Goal: Transaction & Acquisition: Subscribe to service/newsletter

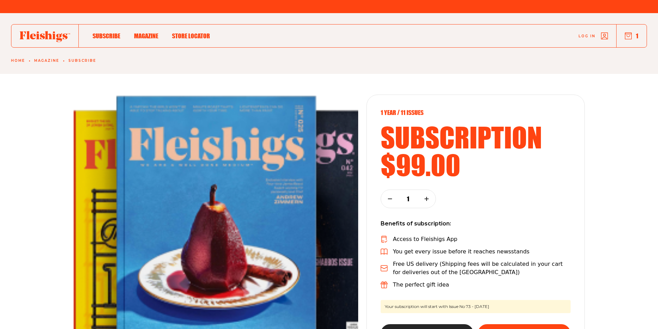
scroll to position [69, 0]
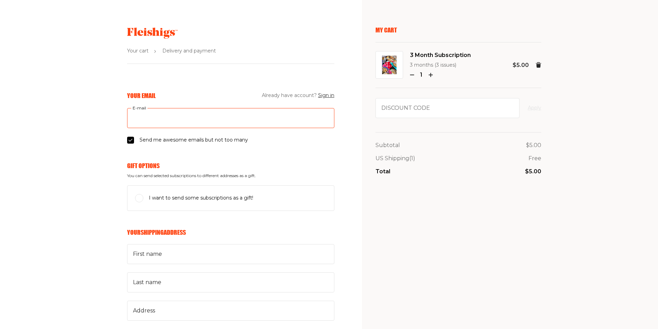
click at [174, 117] on input "E-mail" at bounding box center [230, 118] width 207 height 20
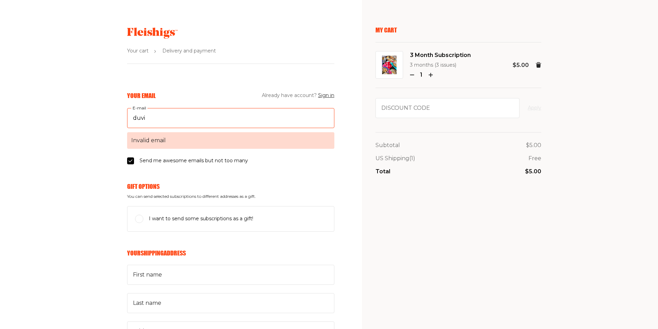
type input "duvi@mannsales.co"
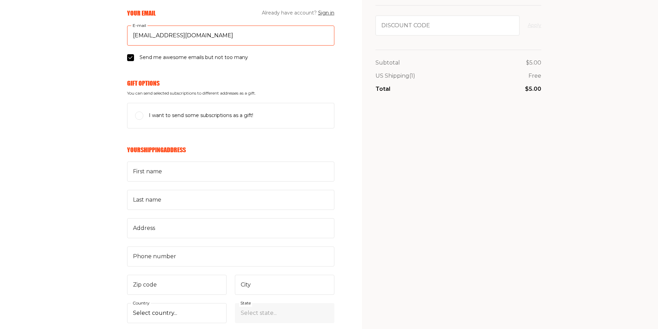
scroll to position [104, 0]
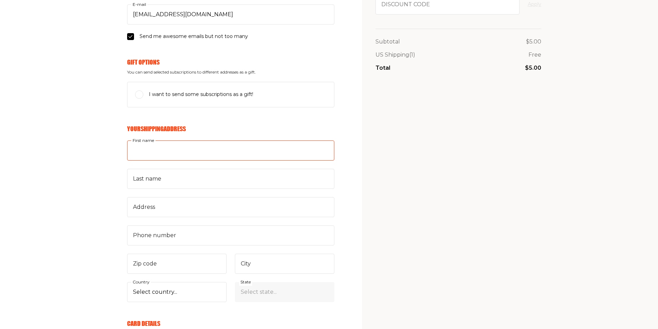
click at [161, 144] on input "First name" at bounding box center [230, 151] width 207 height 20
type input "Duvi"
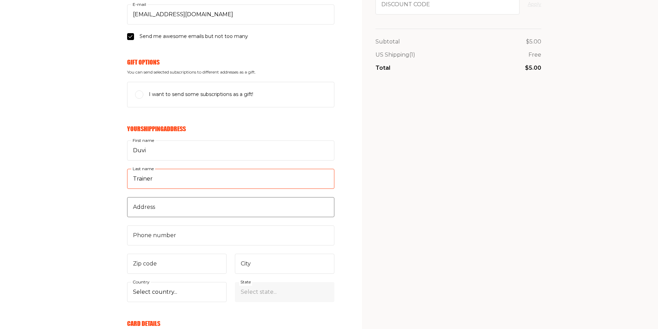
type input "Trainer"
click at [153, 212] on input "Address" at bounding box center [230, 207] width 207 height 20
type input "4631 US 9"
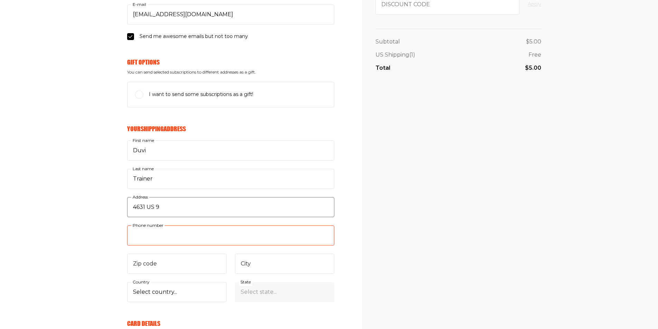
type input "7329948493"
type input "07731"
type input "Howell"
select select "US"
select select "New Jersey"
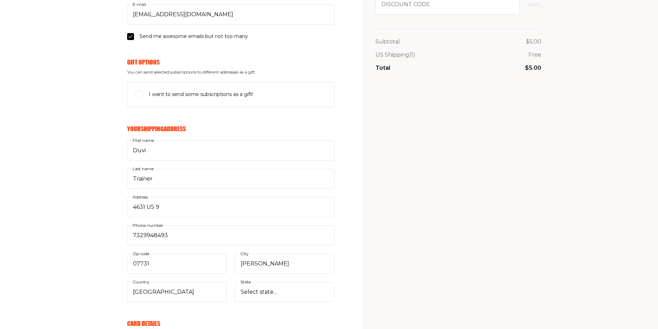
click at [80, 228] on div "Your Email Already have account? Sign in duvi@mannsales.co E-mail Send me aweso…" at bounding box center [167, 290] width 334 height 604
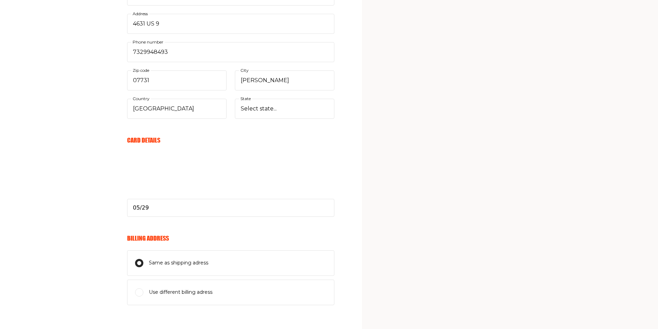
scroll to position [366, 0]
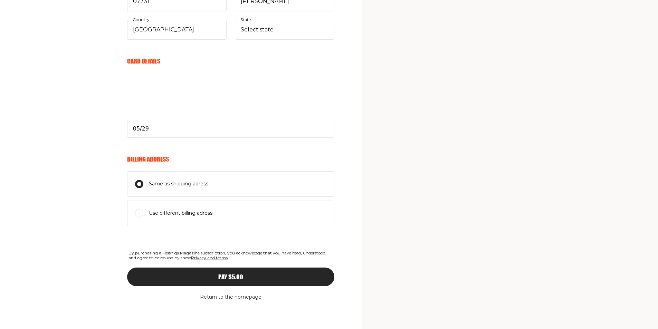
click at [231, 274] on span "Pay $5.00" at bounding box center [230, 271] width 25 height 6
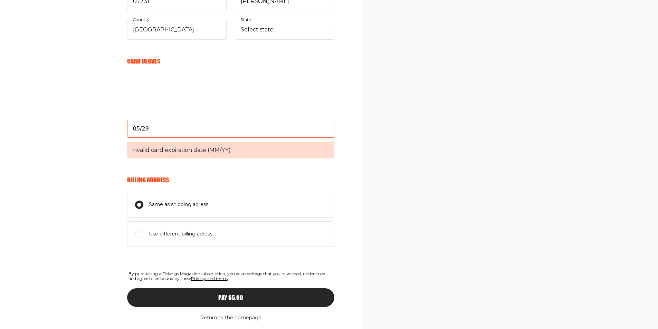
click at [160, 129] on input "05/29" at bounding box center [230, 129] width 207 height 18
type input "05/29"
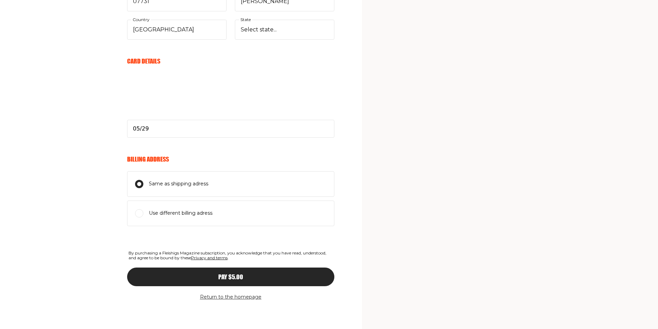
click at [224, 274] on span "Pay $5.00" at bounding box center [230, 271] width 25 height 6
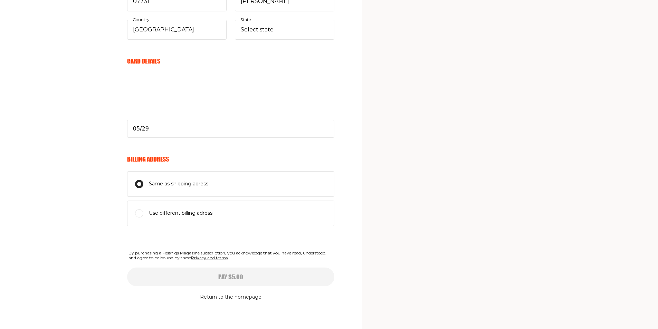
select select
type input "05/29"
select select
